Goal: Transaction & Acquisition: Purchase product/service

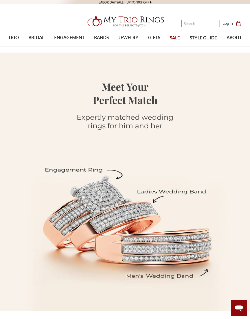
click at [17, 41] on link "TRIO" at bounding box center [14, 38] width 20 height 16
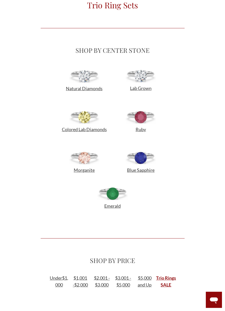
scroll to position [288, 0]
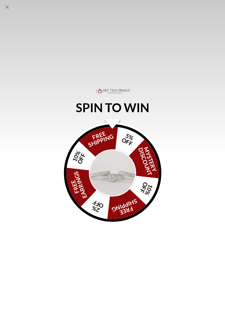
click at [8, 10] on icon "Close popup" at bounding box center [7, 7] width 6 height 6
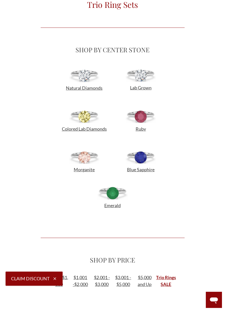
click at [90, 90] on span "Natural Diamonds" at bounding box center [84, 88] width 37 height 6
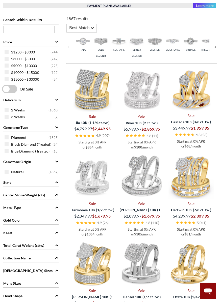
scroll to position [145, 0]
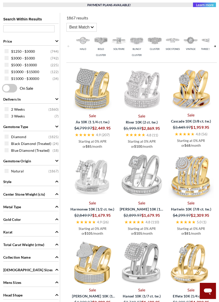
click at [8, 140] on div "Diamond ( 1825 )" at bounding box center [32, 137] width 55 height 6
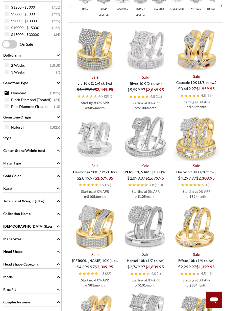
scroll to position [190, 0]
click at [52, 227] on div "Ladies Sizes" at bounding box center [31, 226] width 57 height 10
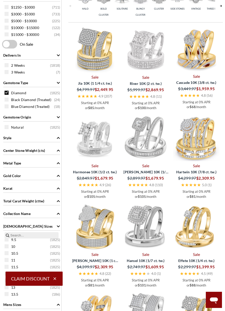
scroll to position [91, 0]
click at [9, 255] on div "10.5 ( 1825 )" at bounding box center [33, 253] width 57 height 6
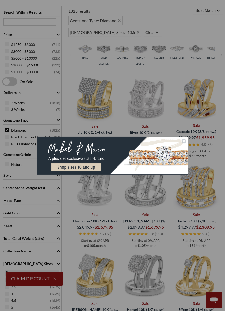
click at [182, 141] on circle "Close dialog" at bounding box center [183, 141] width 5 height 5
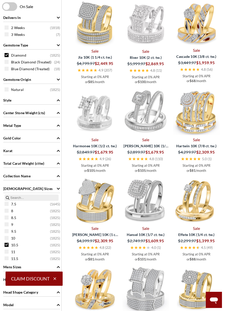
scroll to position [62, 0]
click at [9, 240] on div "10 ( 1825 )" at bounding box center [33, 238] width 57 height 6
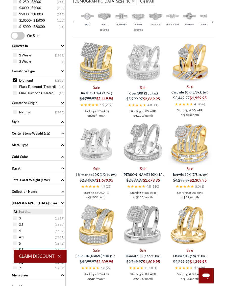
scroll to position [200, 0]
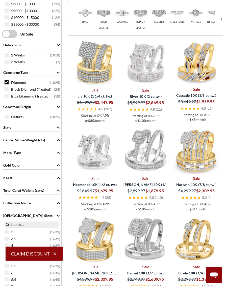
click at [54, 168] on div "Gold Color" at bounding box center [31, 165] width 57 height 10
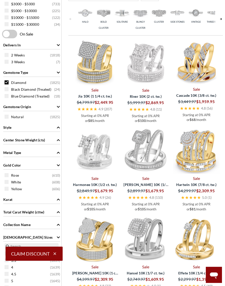
click at [50, 184] on span "White ( 608 )" at bounding box center [35, 182] width 49 height 5
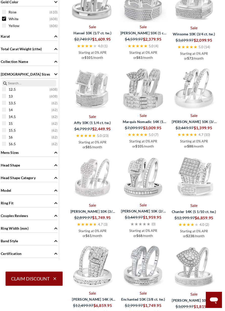
scroll to position [365, 5]
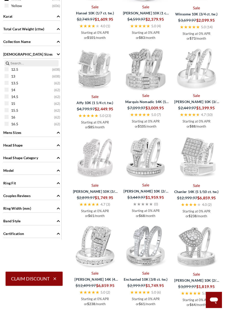
click at [56, 184] on div "Ring Fit" at bounding box center [31, 183] width 57 height 10
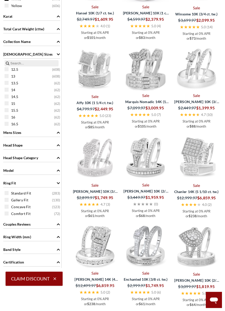
scroll to position [384, 0]
click at [57, 184] on icon "Ring Fit" at bounding box center [59, 183] width 4 height 4
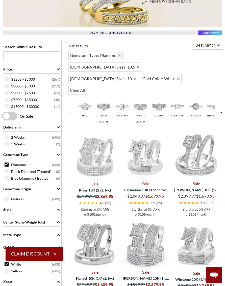
scroll to position [118, 0]
click at [219, 98] on link at bounding box center [221, 113] width 4 height 31
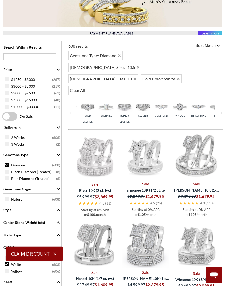
scroll to position [0, 18]
click at [219, 98] on link at bounding box center [221, 113] width 4 height 31
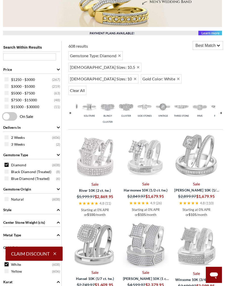
scroll to position [0, 36]
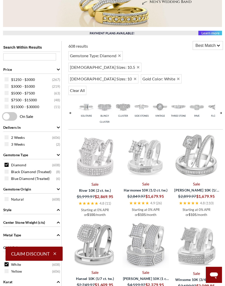
click at [215, 99] on img at bounding box center [215, 107] width 16 height 16
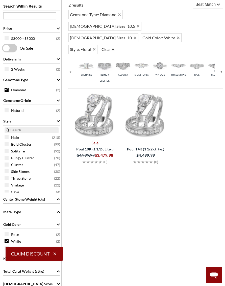
scroll to position [85, 0]
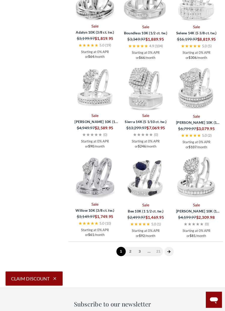
scroll to position [898, 0]
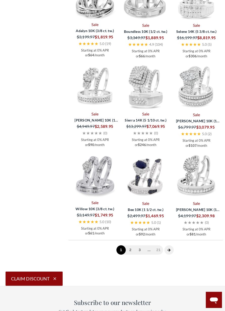
click at [132, 245] on link "2" at bounding box center [130, 249] width 9 height 9
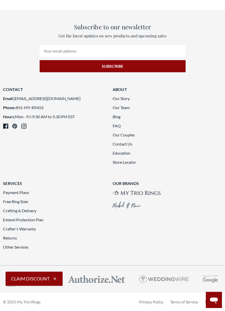
scroll to position [942, 0]
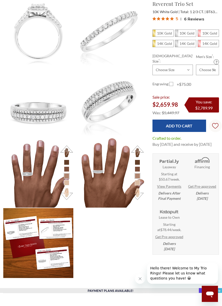
scroll to position [197, 0]
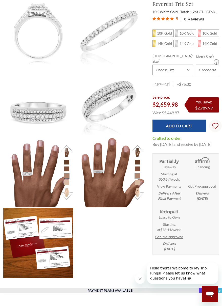
click at [48, 187] on img at bounding box center [38, 172] width 70 height 70
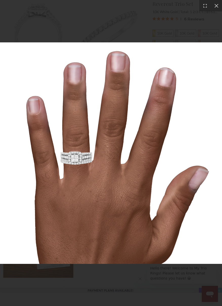
click at [214, 10] on div at bounding box center [215, 5] width 11 height 11
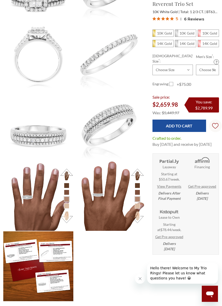
scroll to position [174, 0]
click at [115, 204] on img at bounding box center [109, 196] width 70 height 70
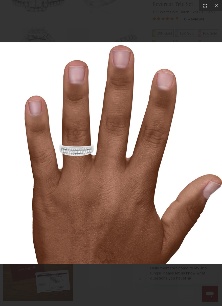
click at [215, 9] on div at bounding box center [215, 5] width 11 height 11
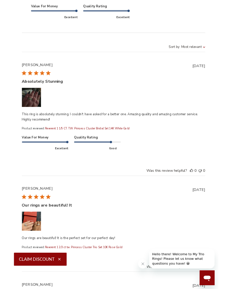
scroll to position [1195, 0]
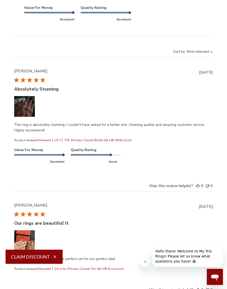
click at [29, 117] on button "Image of review by Codey J. on January 04, 25 number 1" at bounding box center [24, 106] width 21 height 21
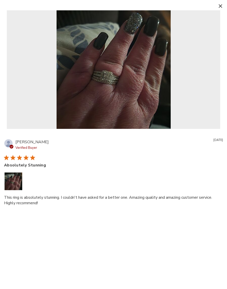
click at [19, 181] on button "Image of review by Codey J. on January 04, 25 number 1" at bounding box center [14, 182] width 18 height 18
click at [221, 6] on icon "button" at bounding box center [221, 6] width 4 height 4
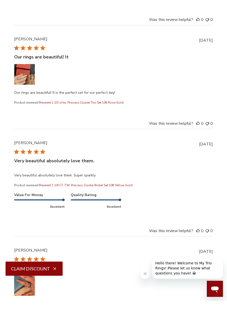
scroll to position [1374, 0]
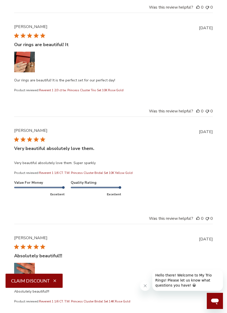
click at [28, 72] on button "Image of review by Christy S. on November 11, 21 number 1" at bounding box center [24, 62] width 21 height 21
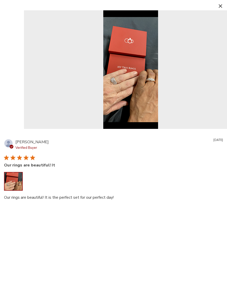
scroll to position [1365, 0]
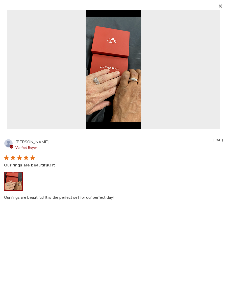
click at [124, 95] on img "Reviews with media" at bounding box center [113, 69] width 55 height 119
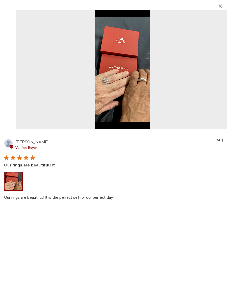
click at [133, 81] on img "Reviews with media" at bounding box center [122, 69] width 55 height 119
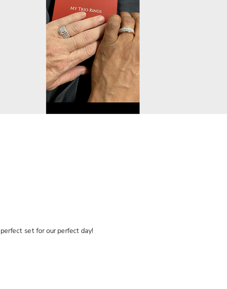
scroll to position [1343, 0]
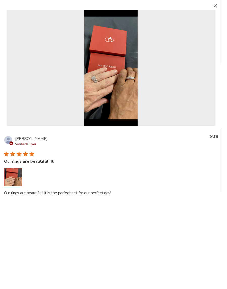
click at [221, 8] on icon "button" at bounding box center [221, 6] width 4 height 4
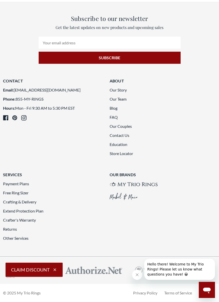
scroll to position [860, 0]
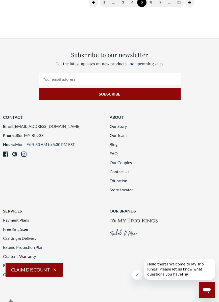
scroll to position [813, 0]
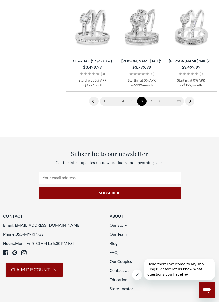
scroll to position [754, 0]
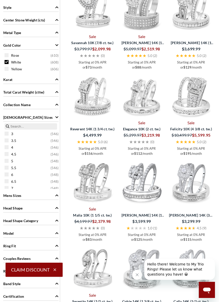
scroll to position [319, 0]
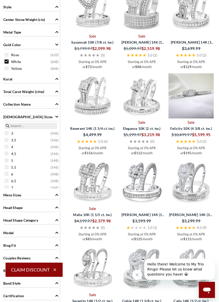
click at [203, 84] on img at bounding box center [190, 95] width 45 height 45
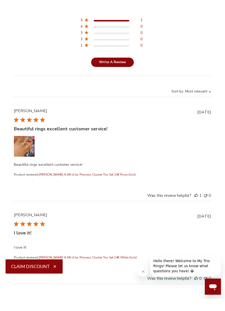
scroll to position [1207, 0]
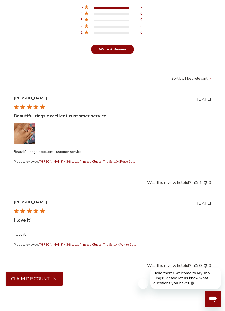
click at [31, 138] on button "Image of review by Branda G. on September 01, 20 number 1" at bounding box center [24, 133] width 21 height 21
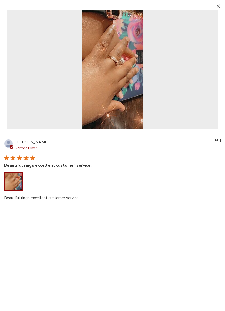
click at [207, 8] on button "button" at bounding box center [217, 5] width 7 height 7
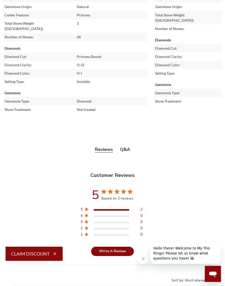
scroll to position [1001, 0]
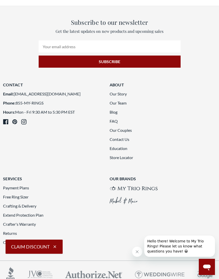
scroll to position [844, 0]
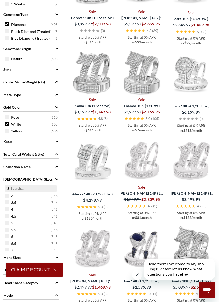
scroll to position [257, 0]
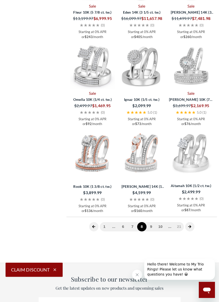
click at [151, 222] on link "9" at bounding box center [150, 226] width 9 height 9
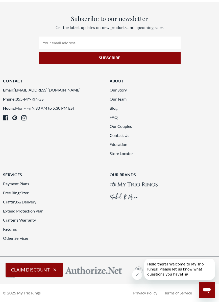
scroll to position [879, 0]
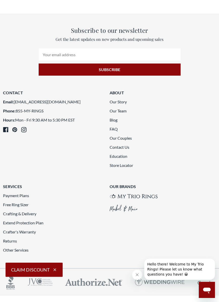
scroll to position [835, 0]
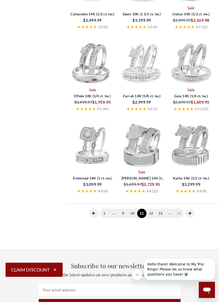
scroll to position [152, 0]
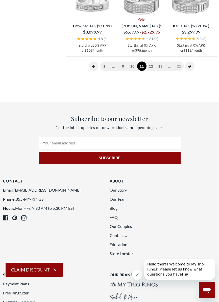
click at [150, 71] on link "12" at bounding box center [150, 66] width 9 height 9
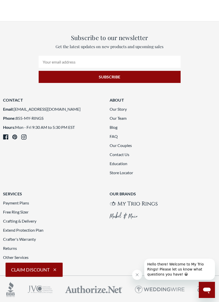
scroll to position [827, 0]
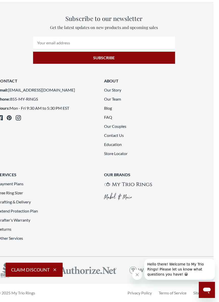
scroll to position [858, 6]
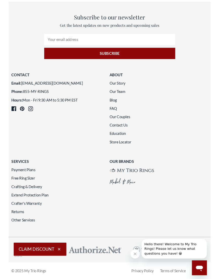
scroll to position [887, 0]
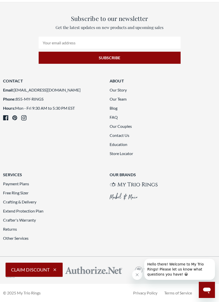
scroll to position [869, 0]
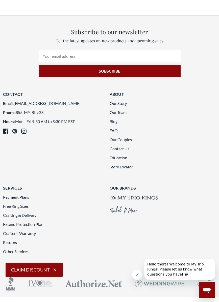
scroll to position [840, 0]
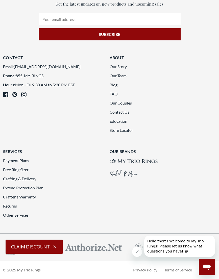
scroll to position [888, 0]
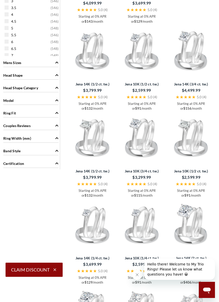
scroll to position [452, 0]
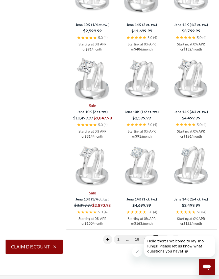
click at [167, 235] on link "21" at bounding box center [164, 239] width 9 height 9
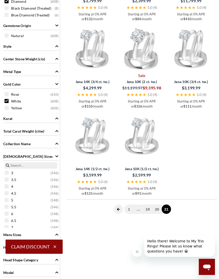
scroll to position [279, 0]
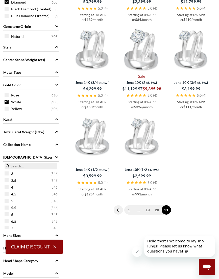
click at [137, 205] on span "..." at bounding box center [137, 209] width 9 height 9
click at [147, 205] on link "19" at bounding box center [147, 209] width 9 height 9
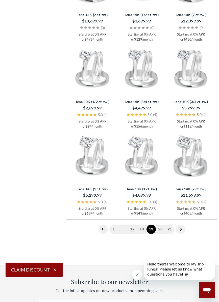
click at [132, 225] on link "17" at bounding box center [132, 229] width 9 height 9
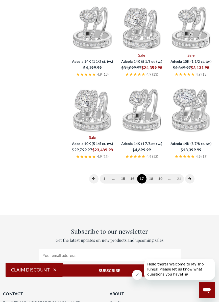
scroll to position [152, 0]
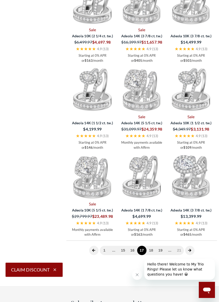
click at [126, 246] on link "15" at bounding box center [122, 250] width 9 height 9
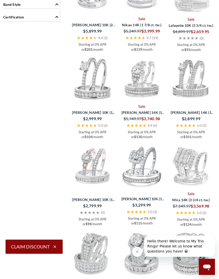
scroll to position [598, 0]
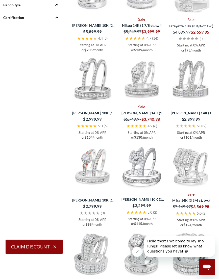
click at [149, 104] on link "Sale" at bounding box center [141, 107] width 45 height 6
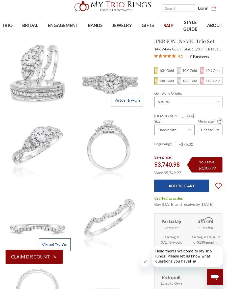
scroll to position [14, 2]
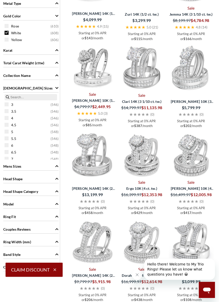
scroll to position [353, 0]
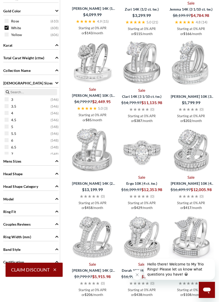
click at [147, 136] on img at bounding box center [141, 150] width 45 height 45
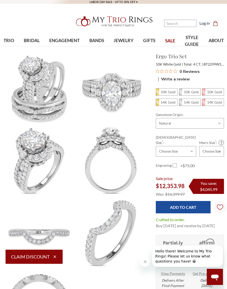
click at [192, 103] on em "14K Gold" at bounding box center [191, 102] width 15 height 4
click at [181, 104] on input "14K Gold" at bounding box center [181, 104] width 0 height 0
radio input "true"
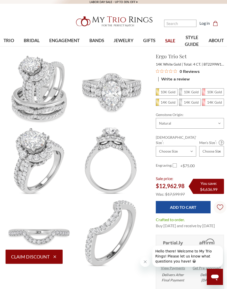
click at [195, 93] on em "10K Gold" at bounding box center [191, 92] width 15 height 4
click at [181, 93] on input "10K Gold" at bounding box center [181, 93] width 0 height 0
radio input "true"
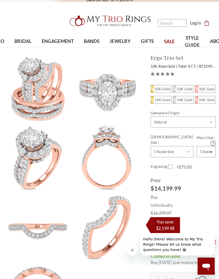
scroll to position [2, 0]
